Goal: Task Accomplishment & Management: Manage account settings

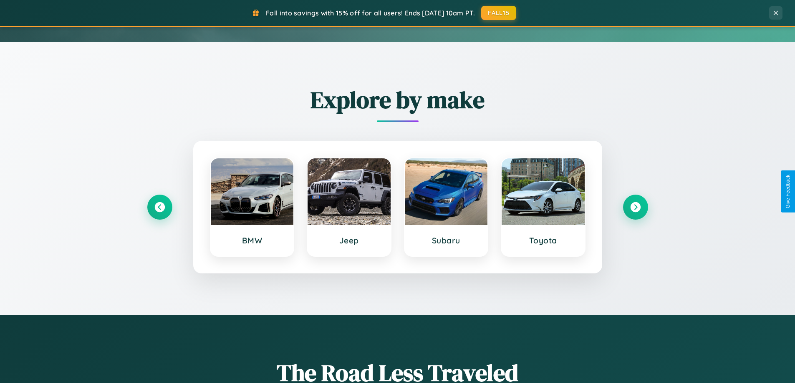
scroll to position [360, 0]
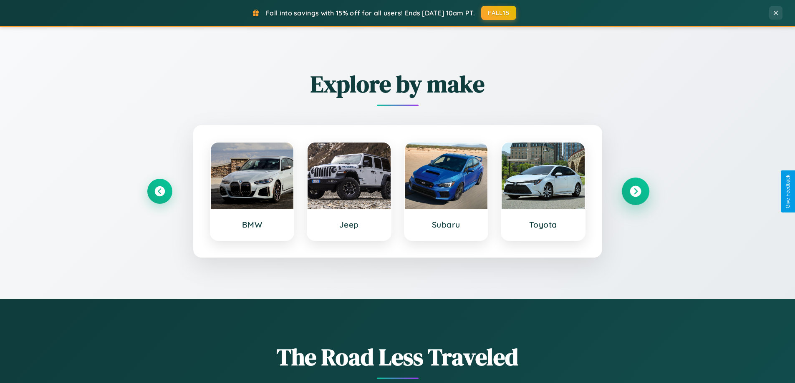
click at [635, 192] on icon at bounding box center [635, 191] width 11 height 11
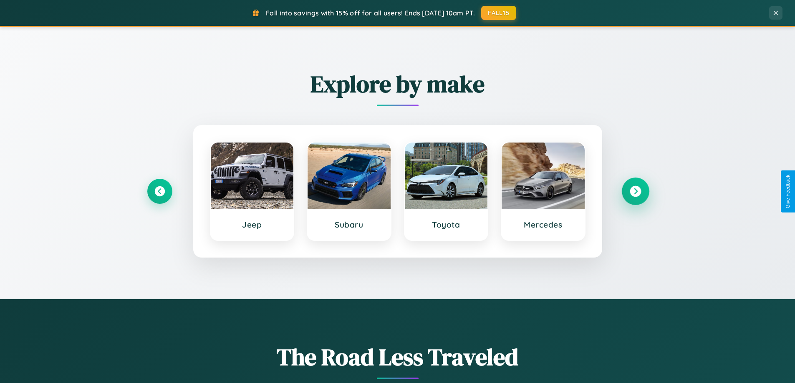
click at [635, 192] on icon at bounding box center [635, 191] width 11 height 11
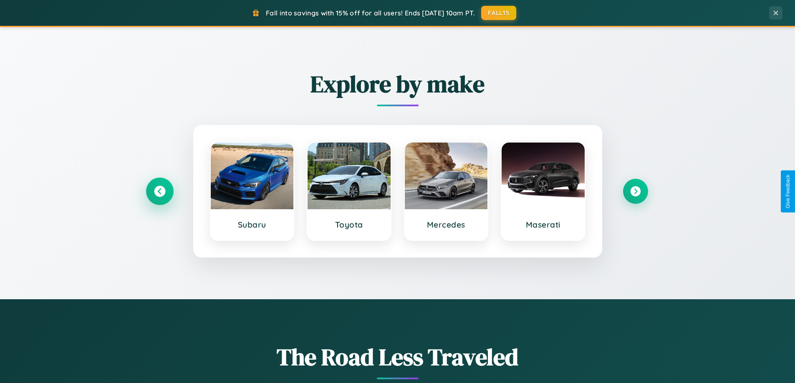
click at [159, 192] on icon at bounding box center [159, 191] width 11 height 11
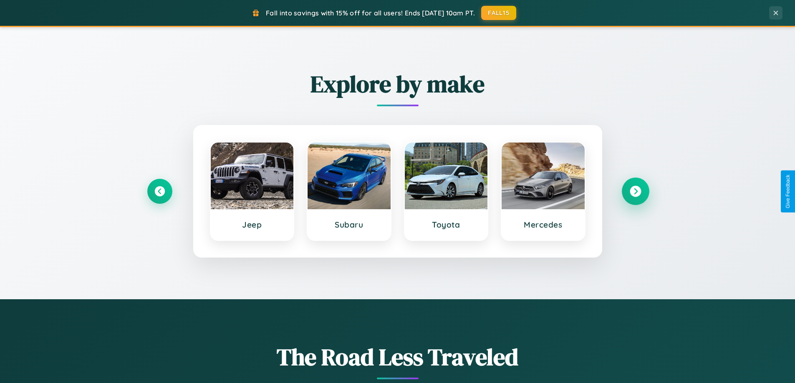
click at [635, 192] on icon at bounding box center [635, 191] width 11 height 11
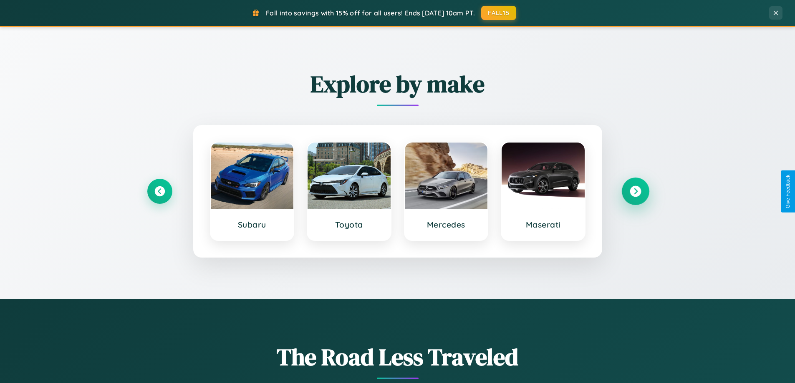
click at [635, 192] on icon at bounding box center [635, 191] width 11 height 11
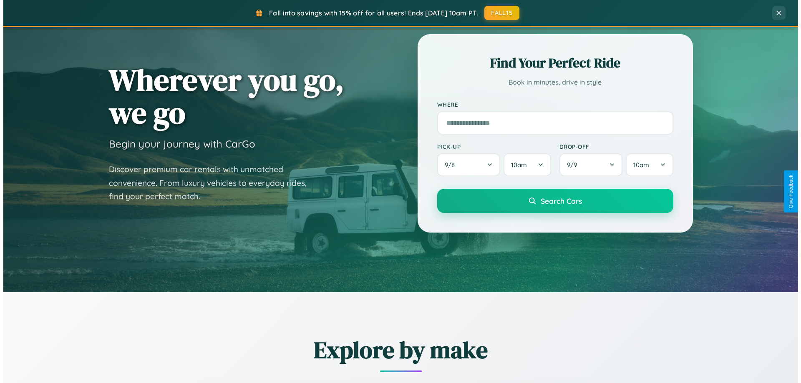
scroll to position [0, 0]
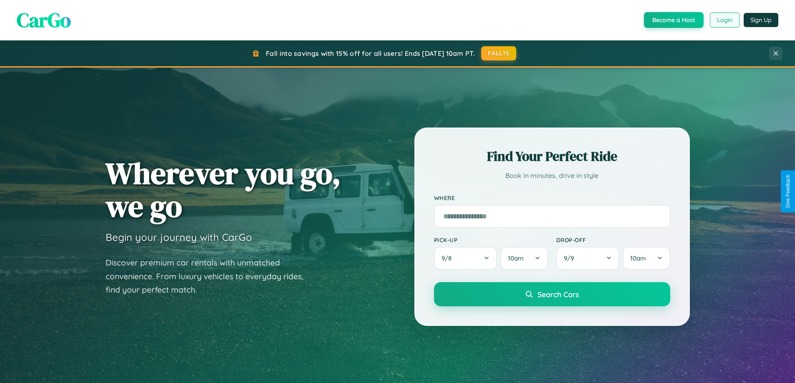
click at [724, 20] on button "Login" at bounding box center [725, 20] width 30 height 15
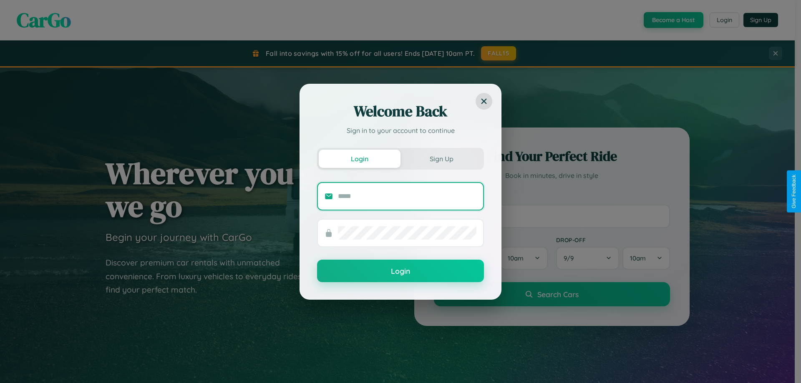
click at [407, 196] on input "text" at bounding box center [407, 196] width 139 height 13
type input "**********"
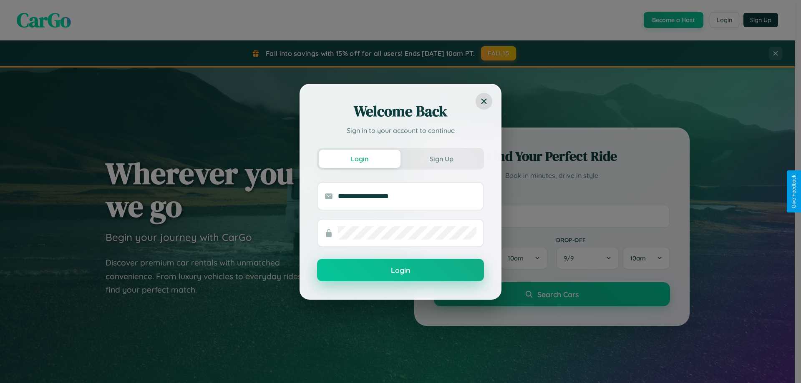
click at [401, 271] on button "Login" at bounding box center [400, 270] width 167 height 23
